Goal: Task Accomplishment & Management: Complete application form

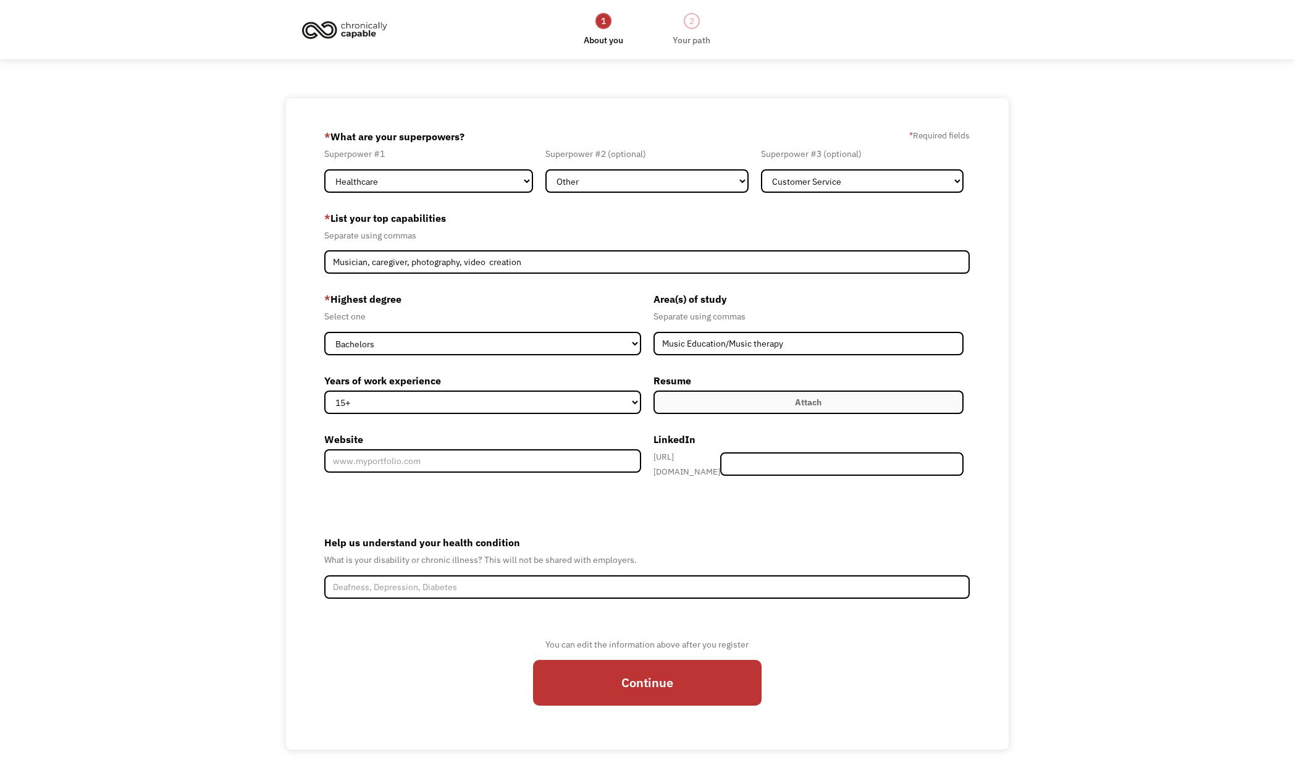
select select "Healthcare"
select select "Other"
select select "Customer Service"
select select "bachelors"
select select "15+"
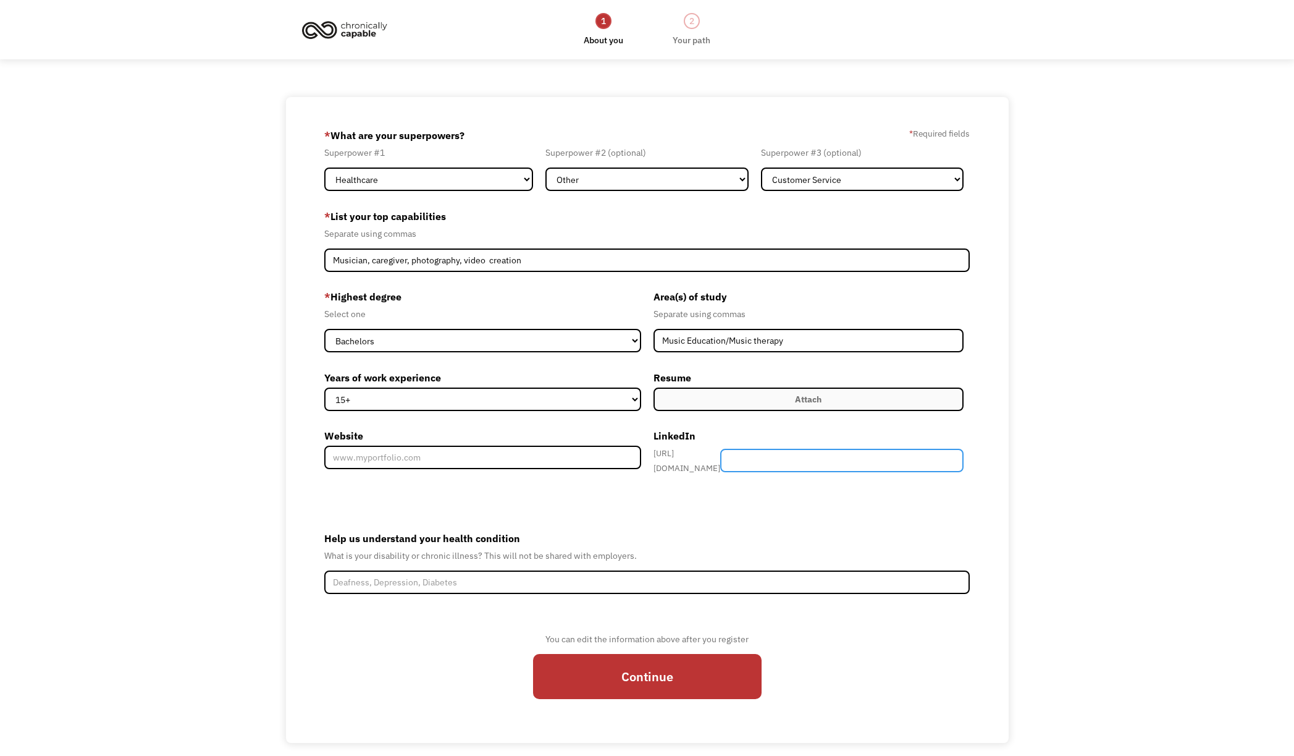
click at [820, 459] on input "Member-Create-Step1" at bounding box center [841, 460] width 243 height 23
paste input "[URL][DOMAIN_NAME][PERSON_NAME]"
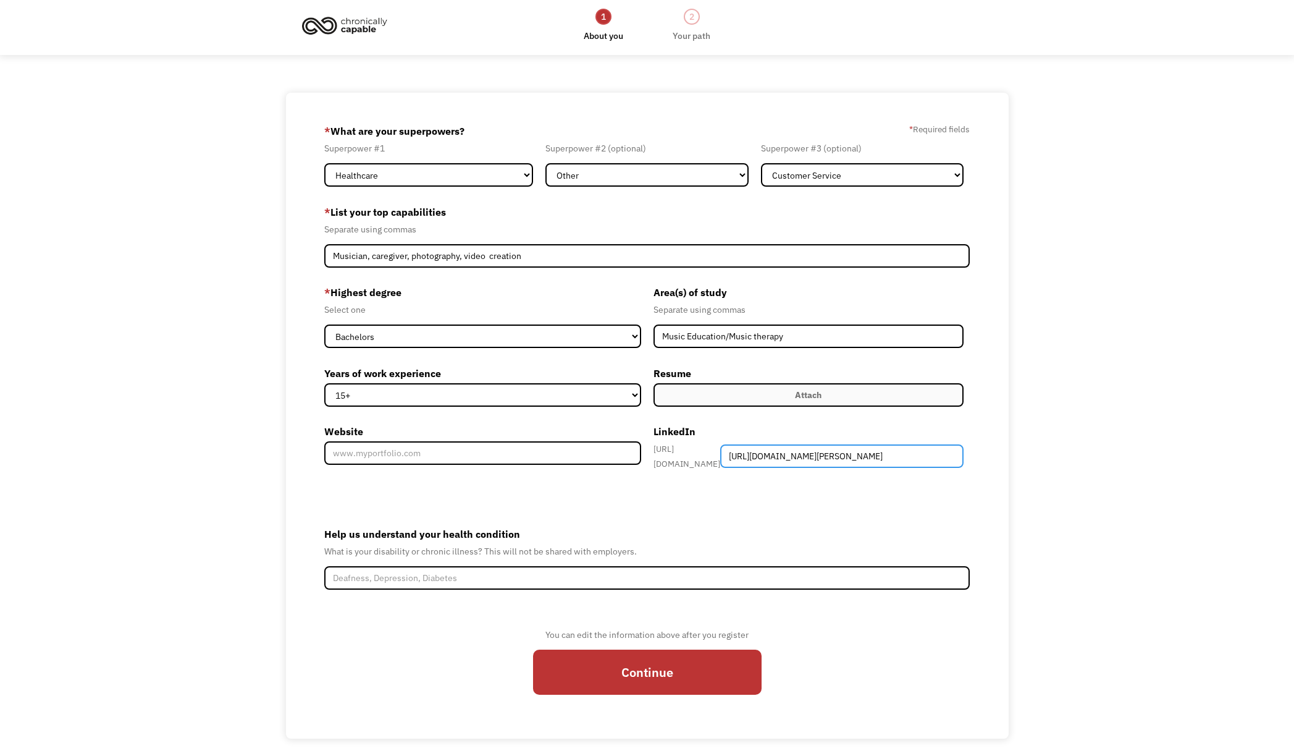
scroll to position [5, 1]
type input "[URL][DOMAIN_NAME][PERSON_NAME]"
click at [848, 515] on form "68b9d7ad454cae1db19956fe [EMAIL_ADDRESS][DOMAIN_NAME] [PERSON_NAME] Search Engi…" at bounding box center [646, 414] width 645 height 589
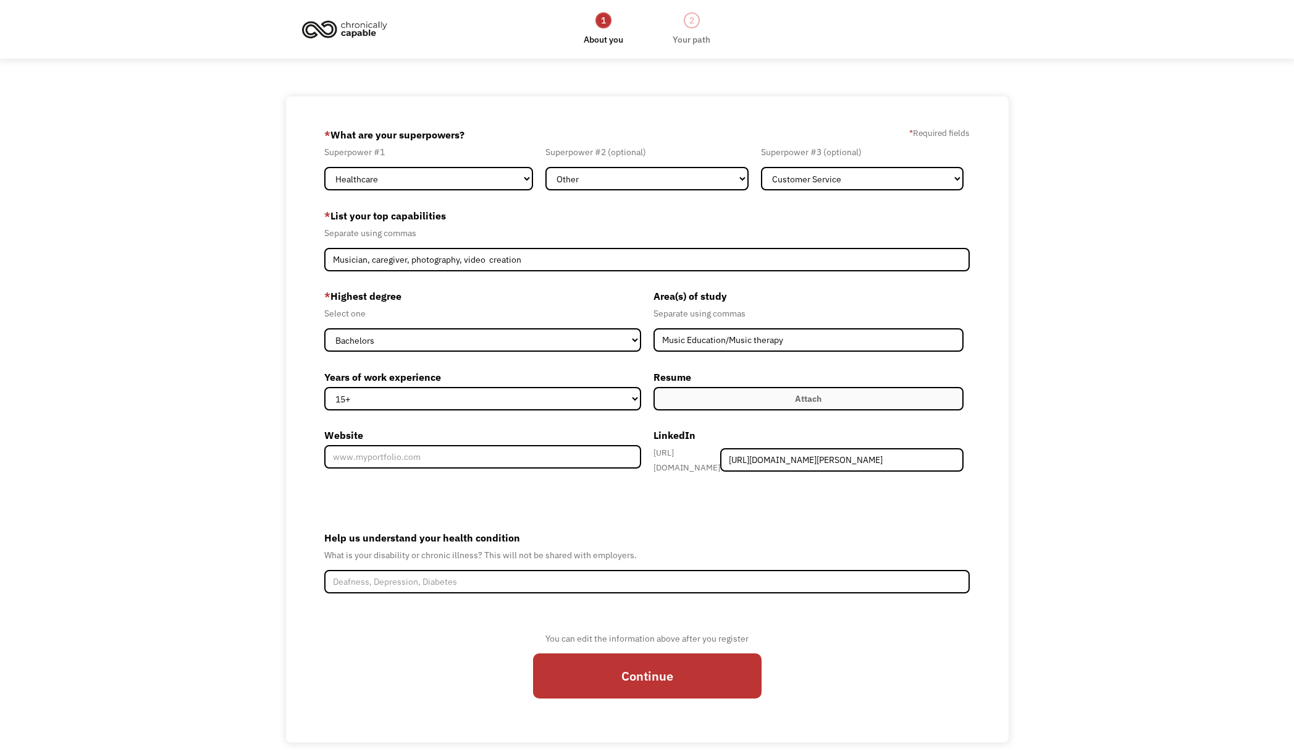
scroll to position [0, 0]
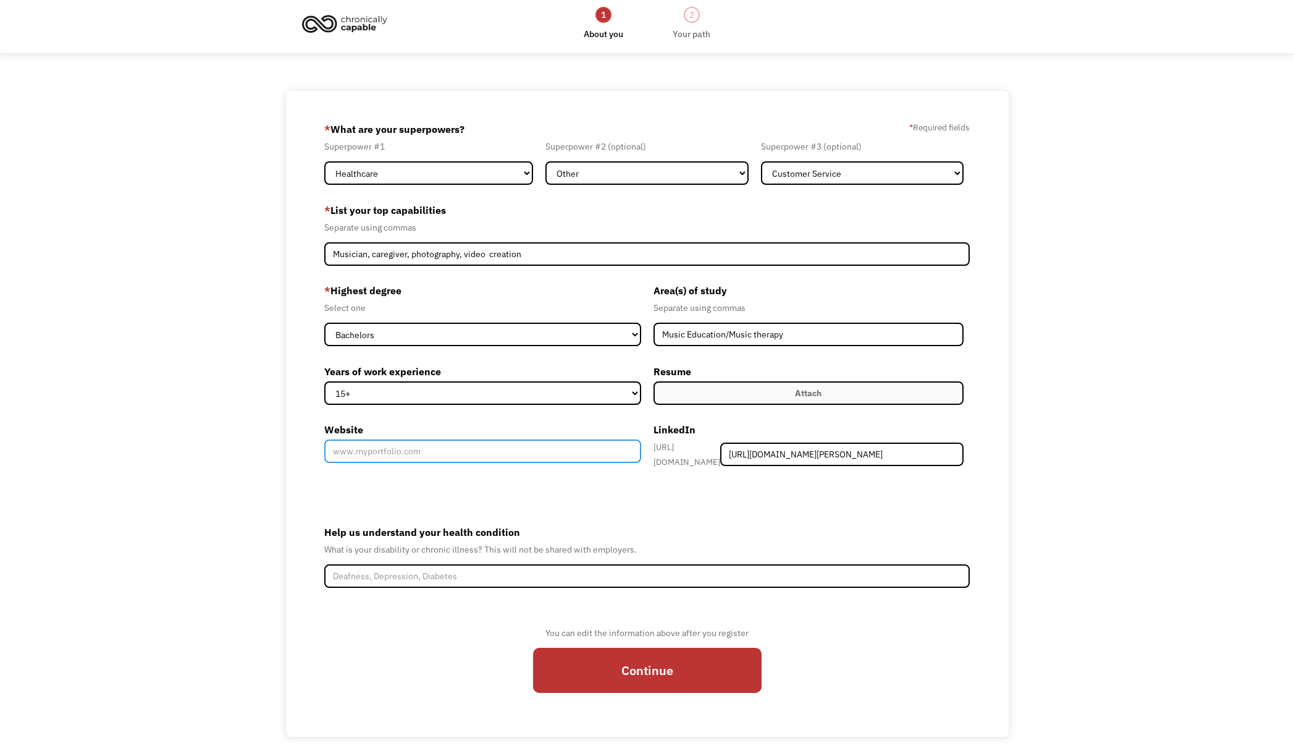
click at [497, 458] on input "Website" at bounding box center [482, 450] width 316 height 23
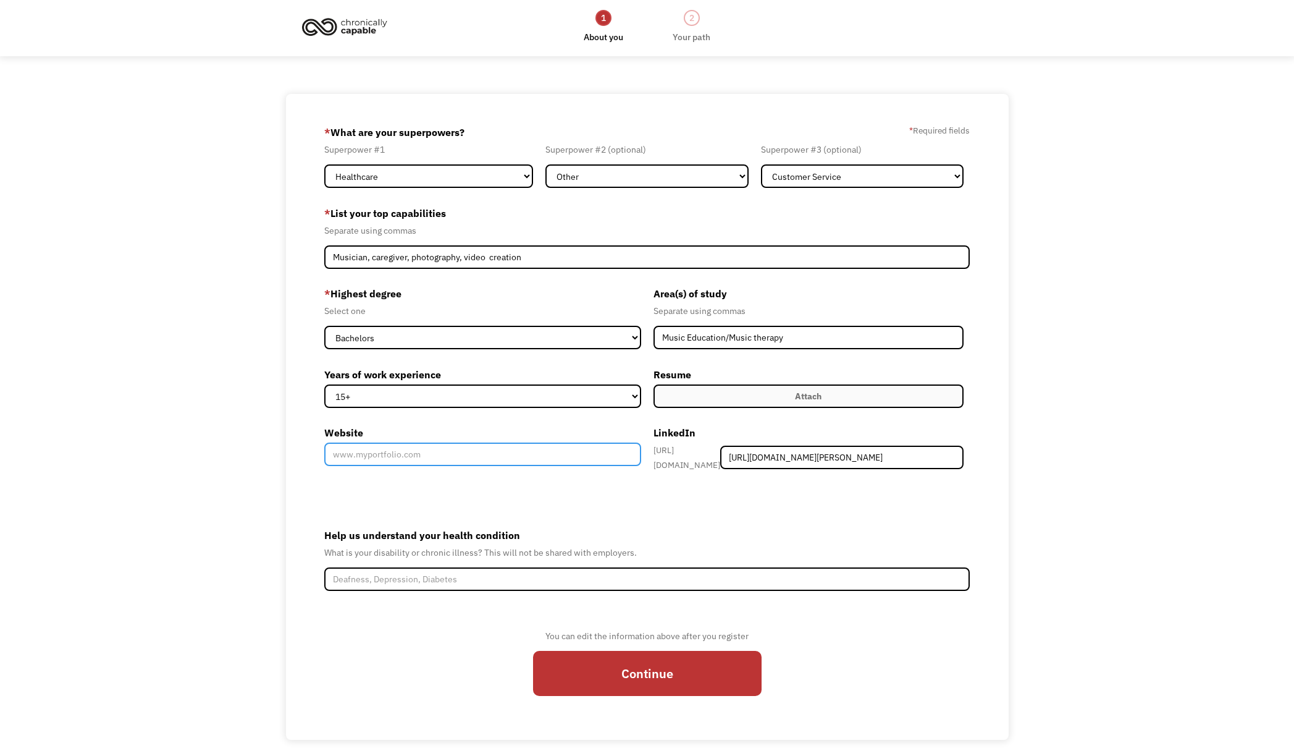
scroll to position [3, 1]
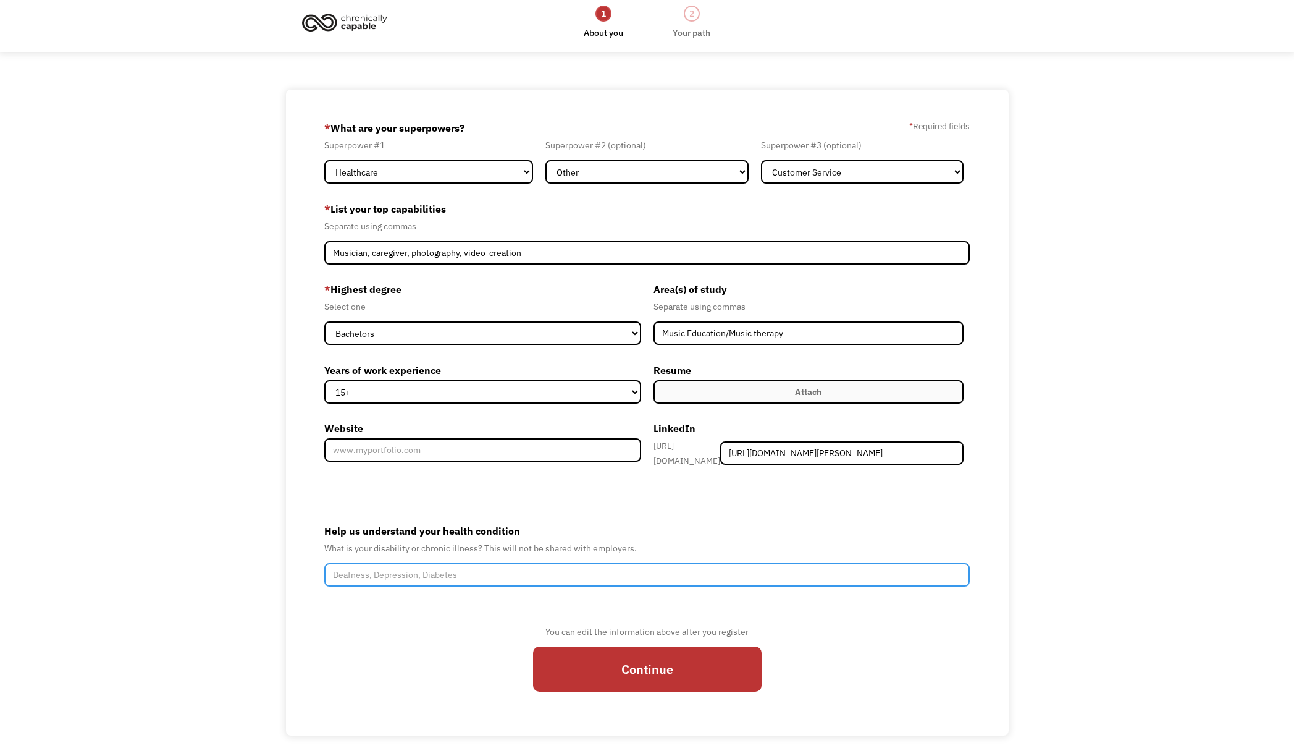
click at [590, 565] on input "Help us understand your health condition" at bounding box center [646, 574] width 645 height 23
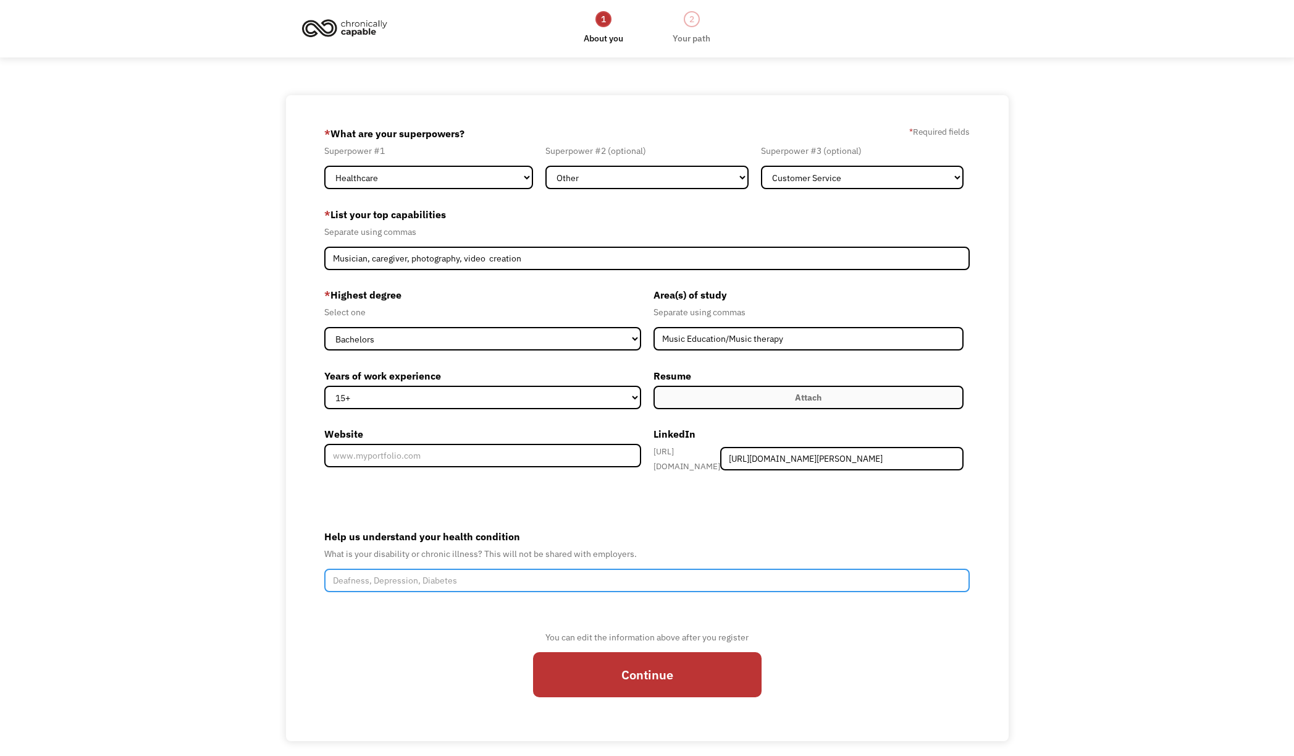
scroll to position [0, 0]
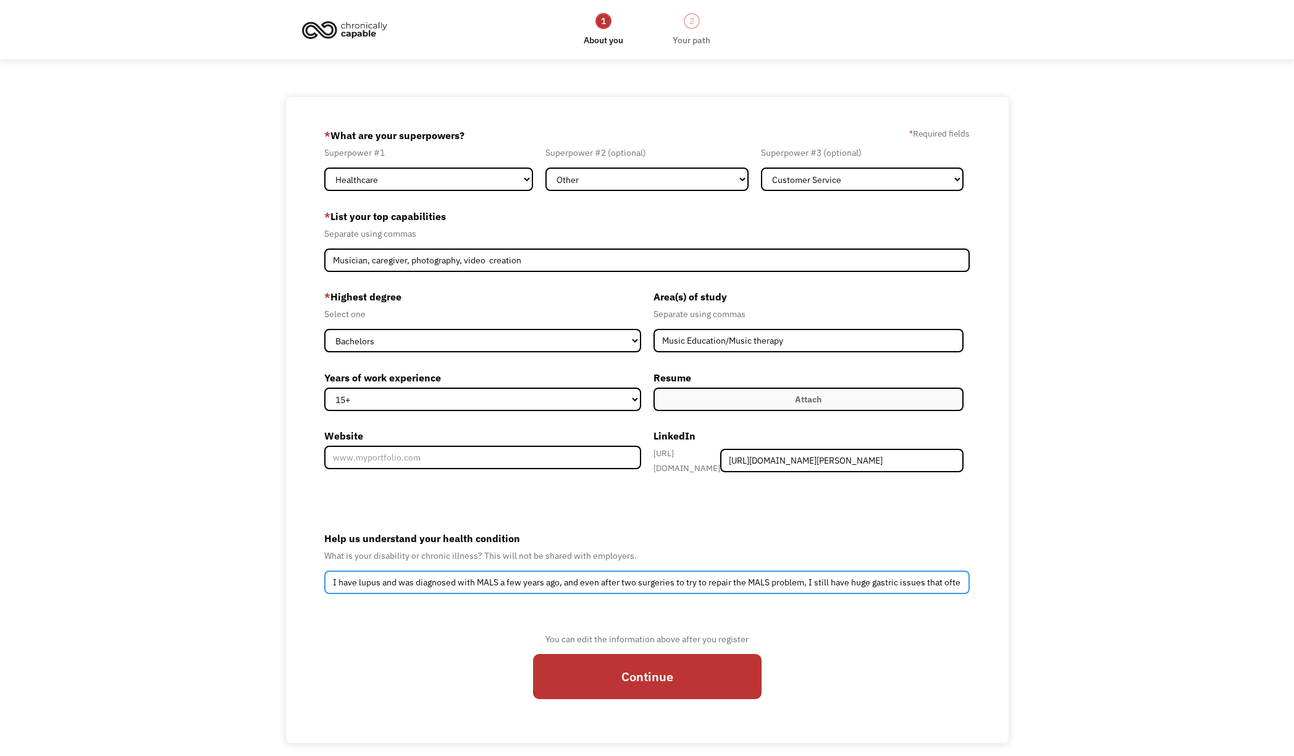
type input "I have lupus and was diagnosed with MALS a few years ago, and even after two su…"
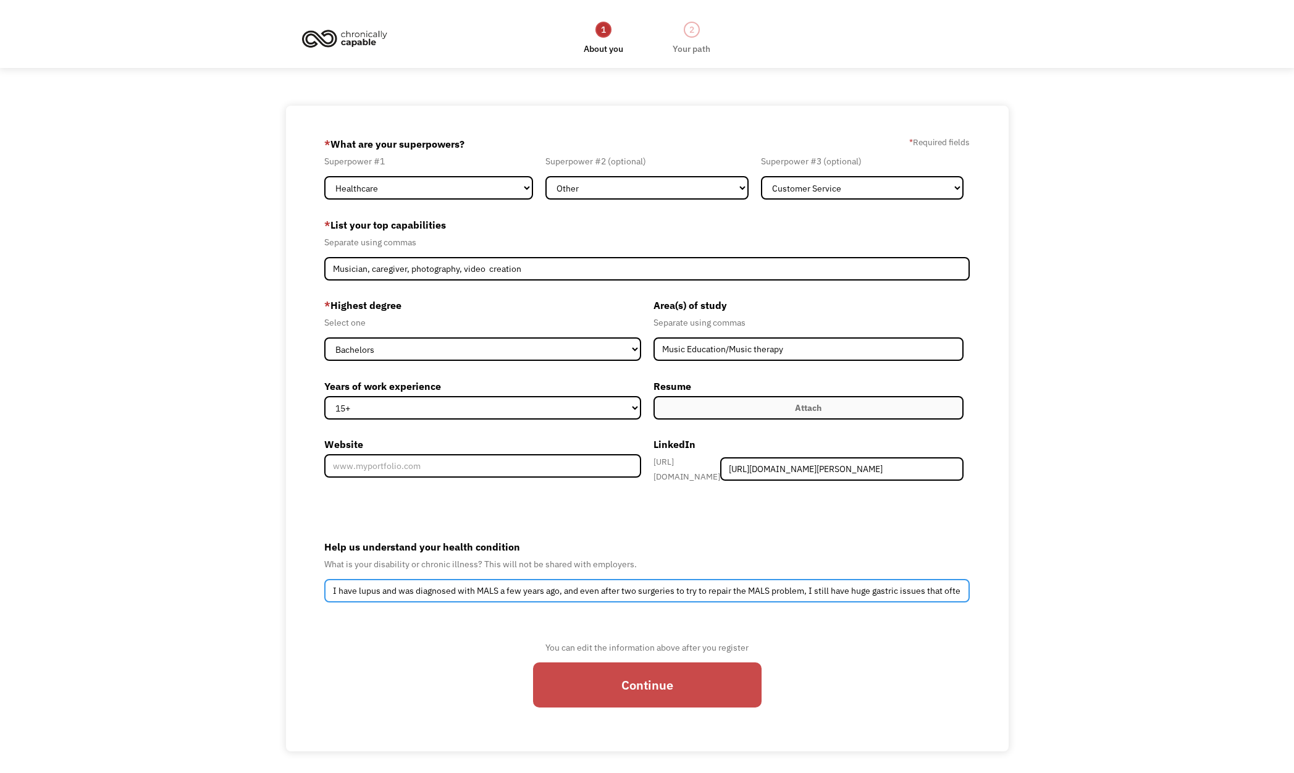
scroll to position [2, 0]
